Goal: Find specific page/section: Find specific page/section

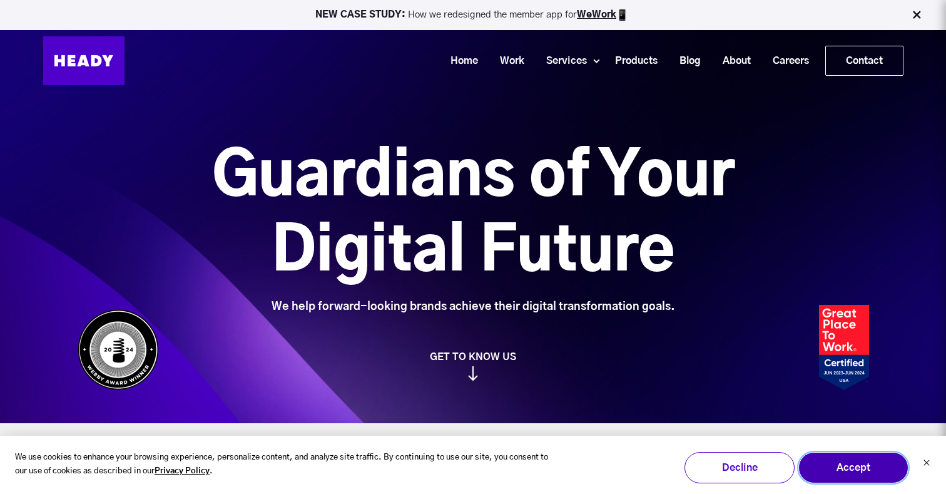
click at [844, 466] on button "Accept" at bounding box center [854, 467] width 110 height 31
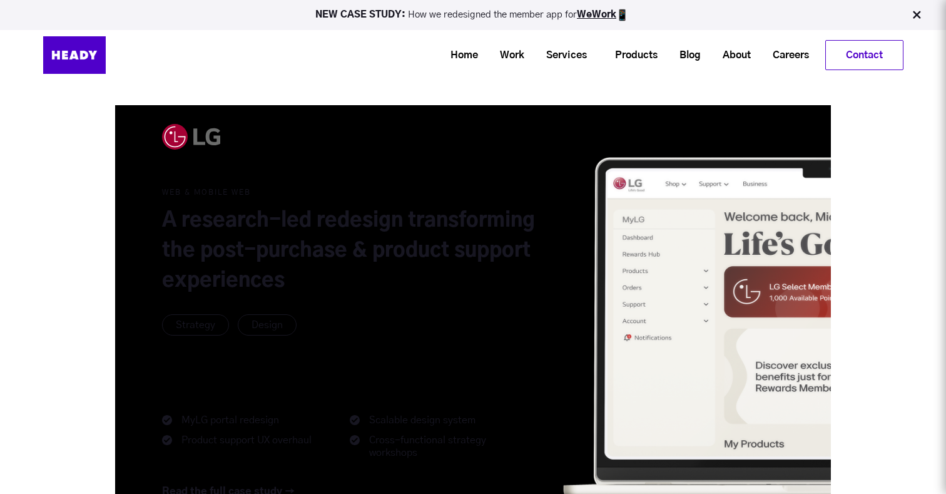
scroll to position [733, 0]
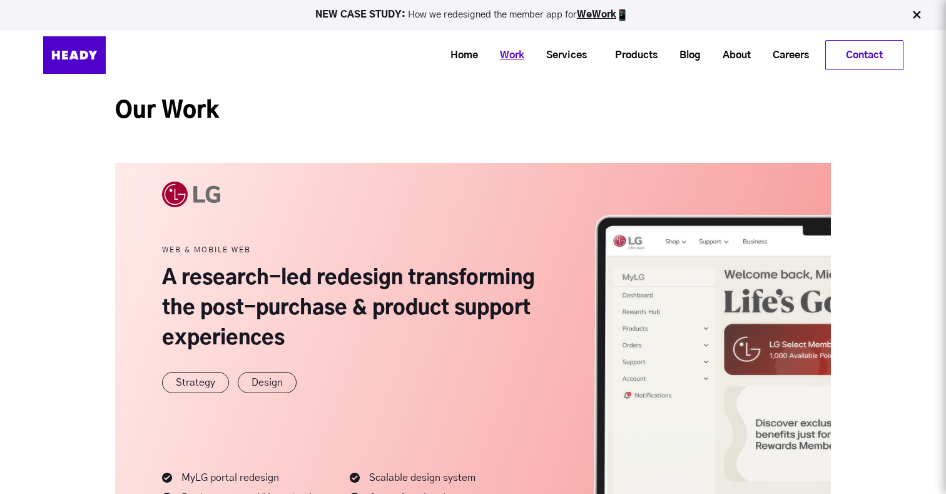
click at [515, 56] on link "Work" at bounding box center [507, 55] width 46 height 23
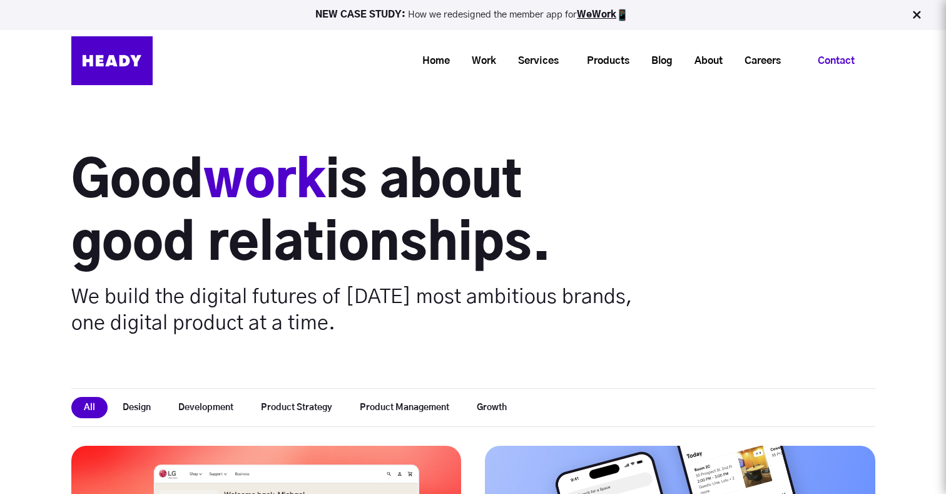
click at [827, 54] on link "Contact" at bounding box center [836, 60] width 77 height 29
